Goal: Check status: Check status

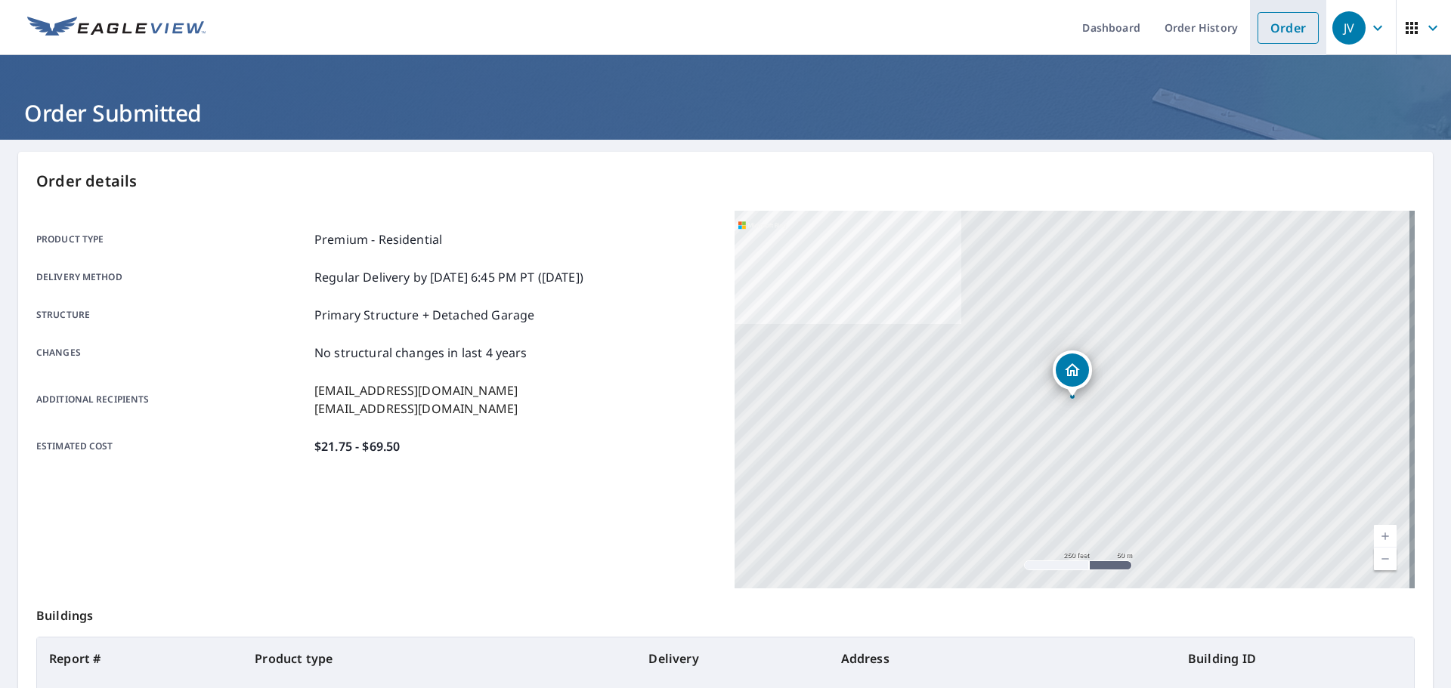
click at [1257, 28] on link "Order" at bounding box center [1287, 28] width 61 height 32
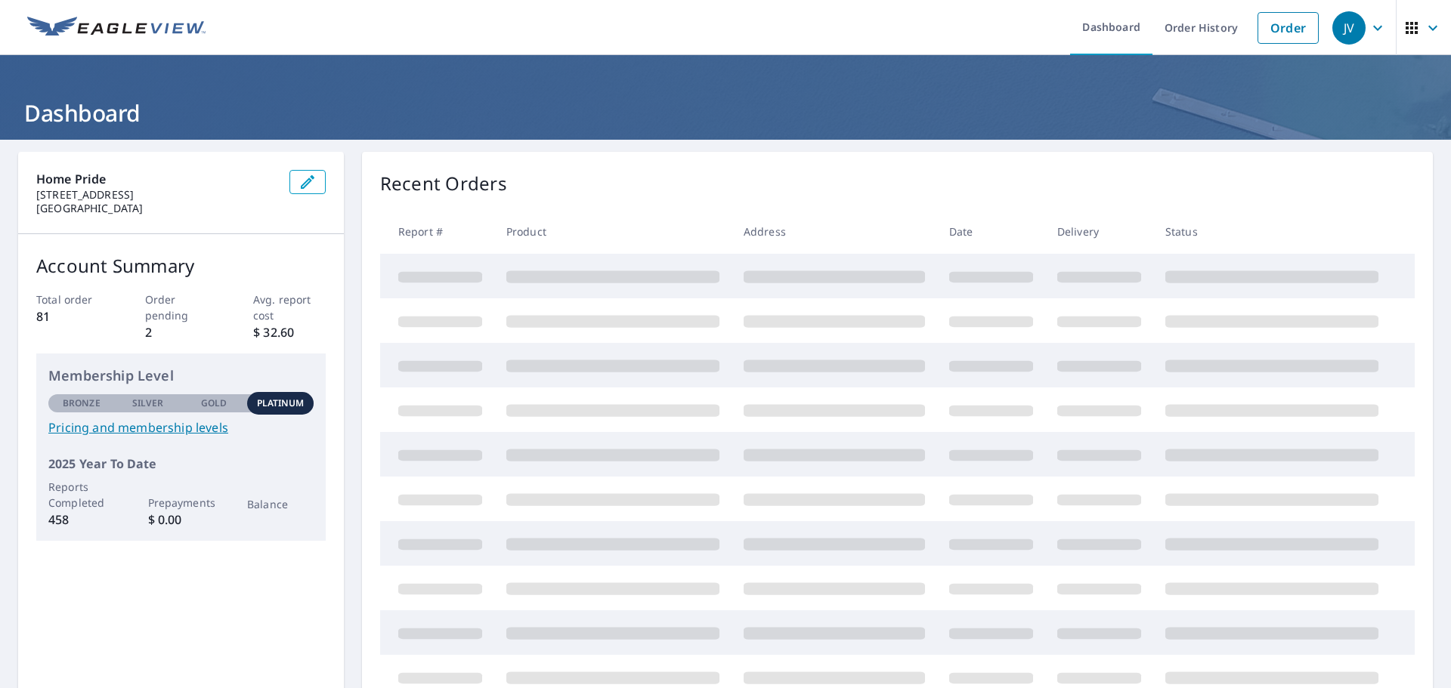
click at [137, 332] on div "Total order 81 Order pending 2 Avg. report cost $ 32.60" at bounding box center [180, 317] width 289 height 50
click at [147, 334] on p "2" at bounding box center [181, 332] width 73 height 18
click at [1211, 184] on span "View All Orders" at bounding box center [1237, 184] width 83 height 19
